Goal: Transaction & Acquisition: Subscribe to service/newsletter

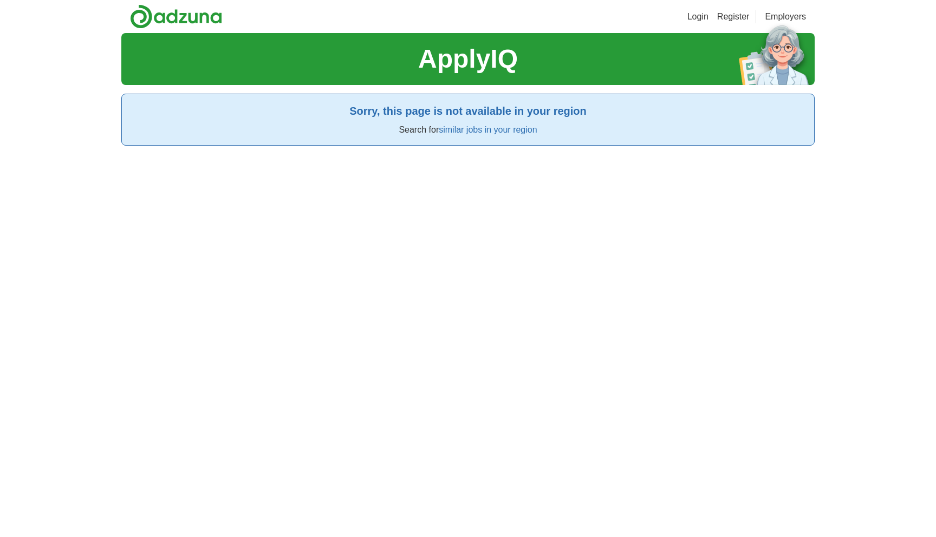
click at [693, 11] on link "Login" at bounding box center [697, 16] width 21 height 13
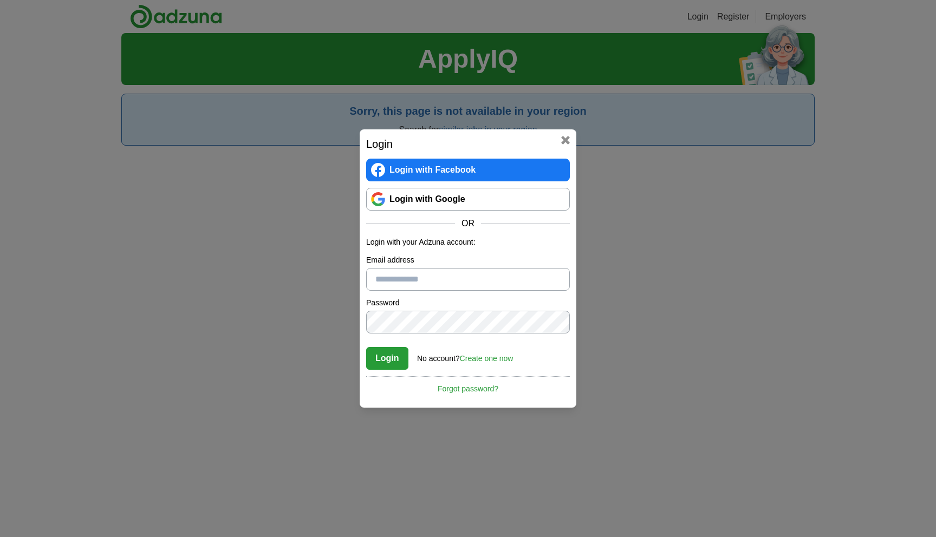
click at [482, 362] on link "Create one now" at bounding box center [487, 358] width 54 height 9
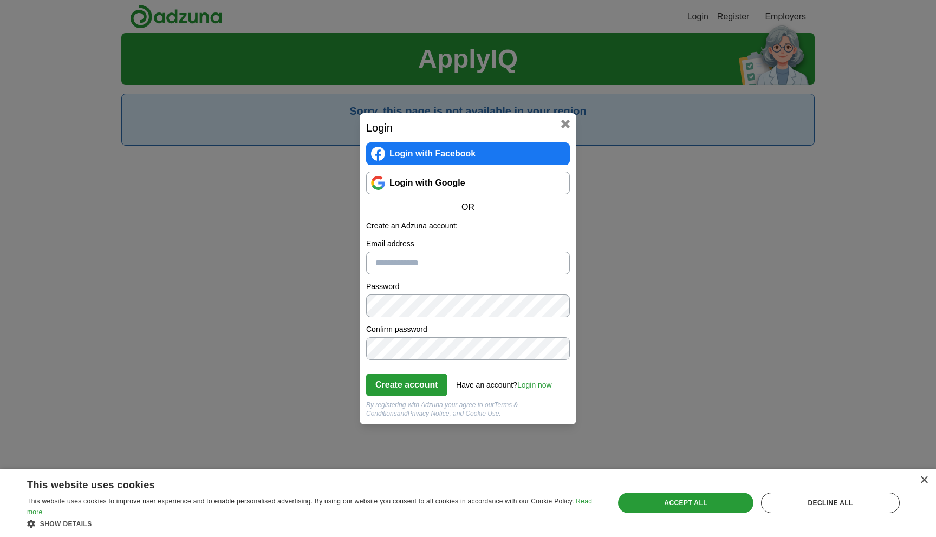
click at [432, 264] on input "Email address" at bounding box center [468, 263] width 204 height 23
click at [432, 183] on link "Login with Google" at bounding box center [468, 183] width 204 height 23
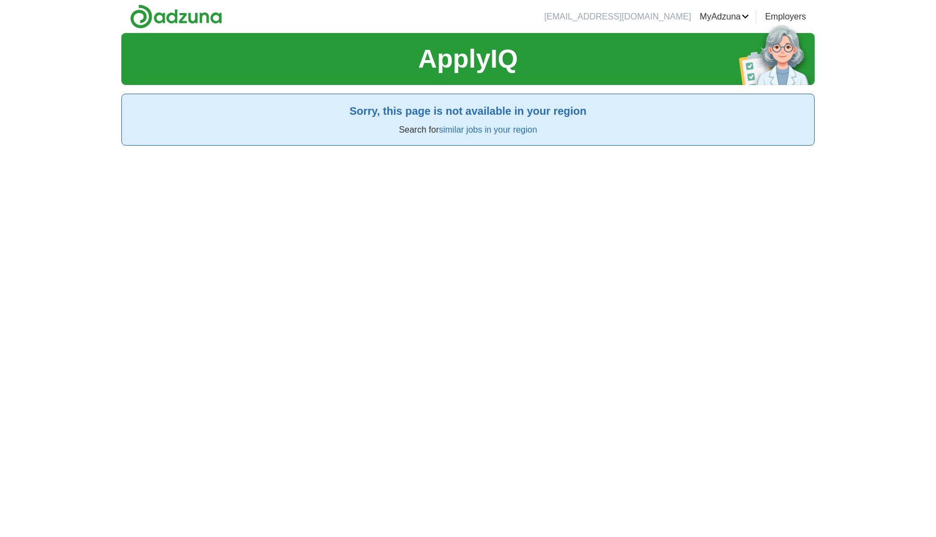
click at [509, 134] on link "similar jobs in your region" at bounding box center [488, 129] width 98 height 9
